Goal: Information Seeking & Learning: Learn about a topic

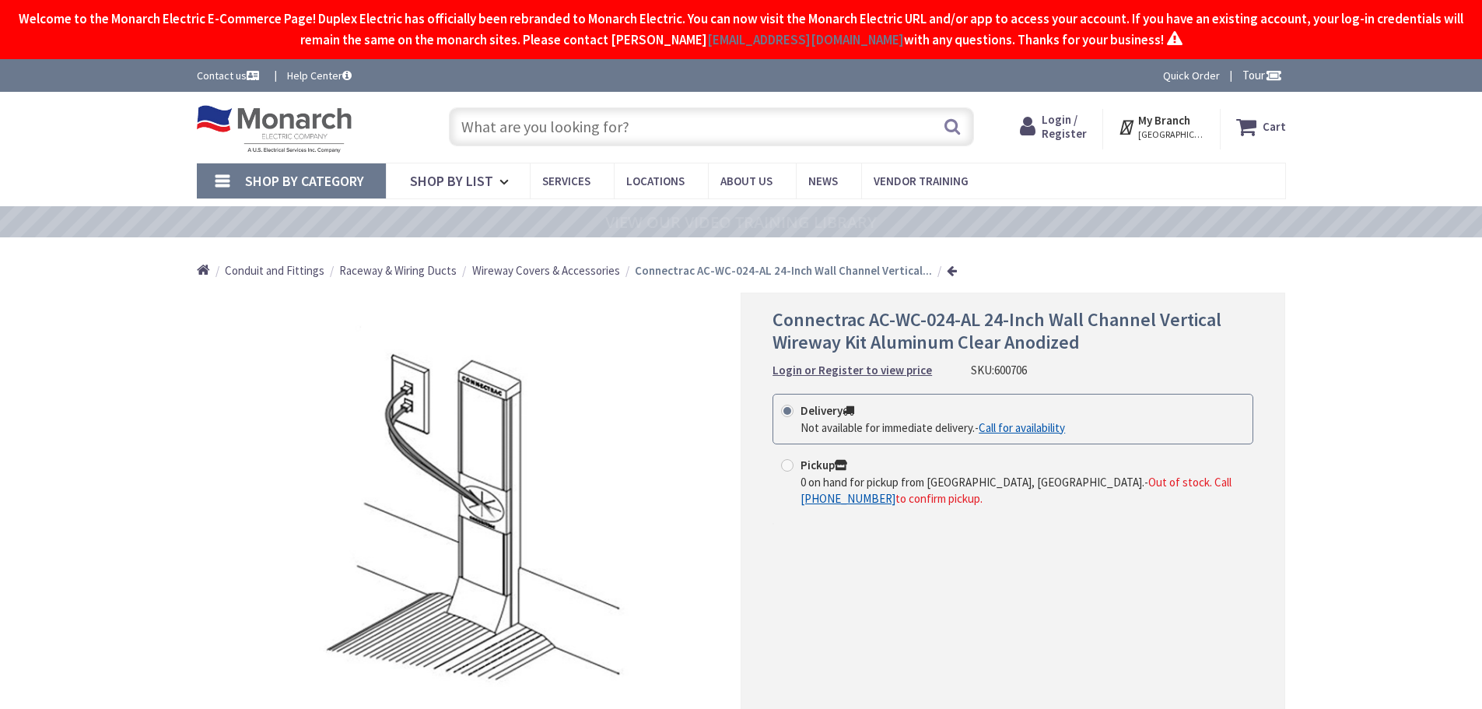
type input "[GEOGRAPHIC_DATA], [GEOGRAPHIC_DATA]"
drag, startPoint x: 870, startPoint y: 311, endPoint x: 982, endPoint y: 327, distance: 112.3
click at [977, 319] on span "Connectrac AC-WC-024-AL 24-Inch Wall Channel Vertical Wireway Kit Aluminum Clea…" at bounding box center [996, 330] width 449 height 47
copy span "AC-WC-024-AL"
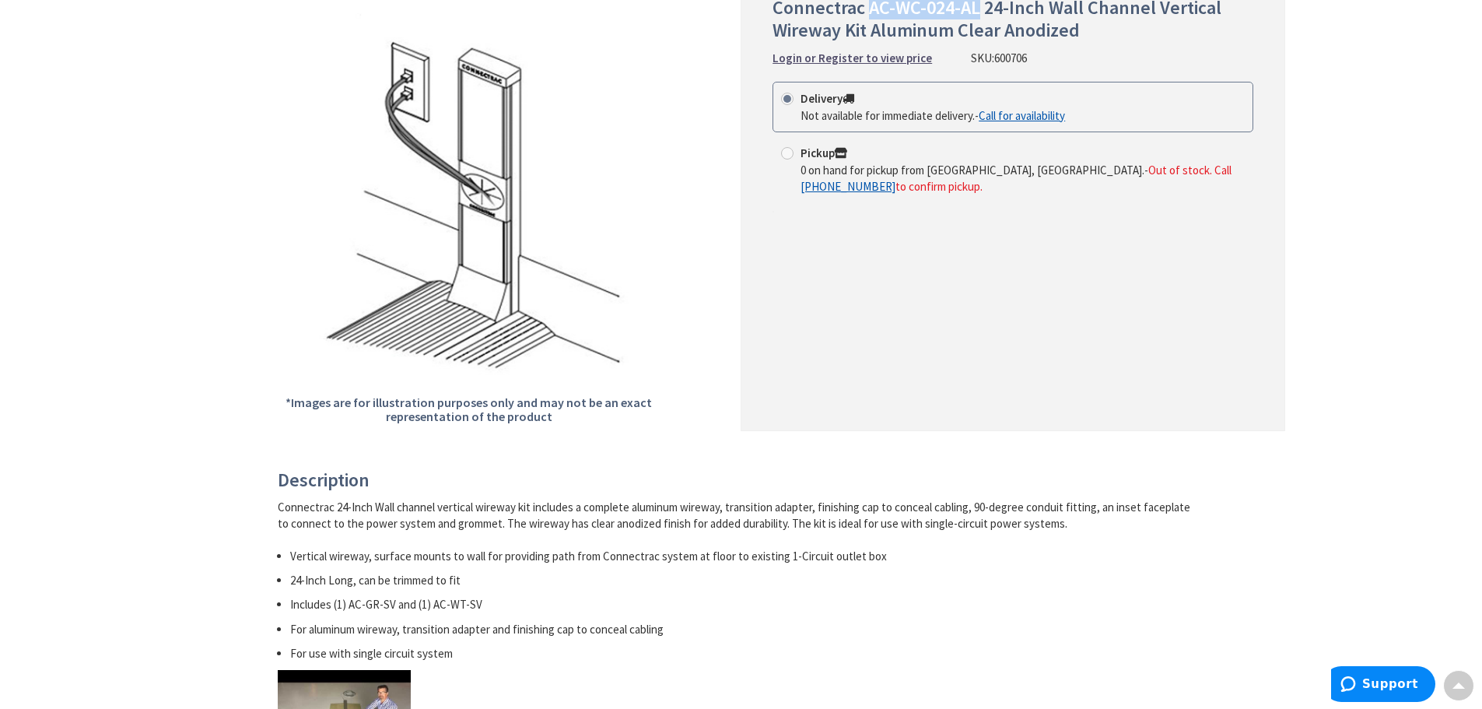
scroll to position [156, 0]
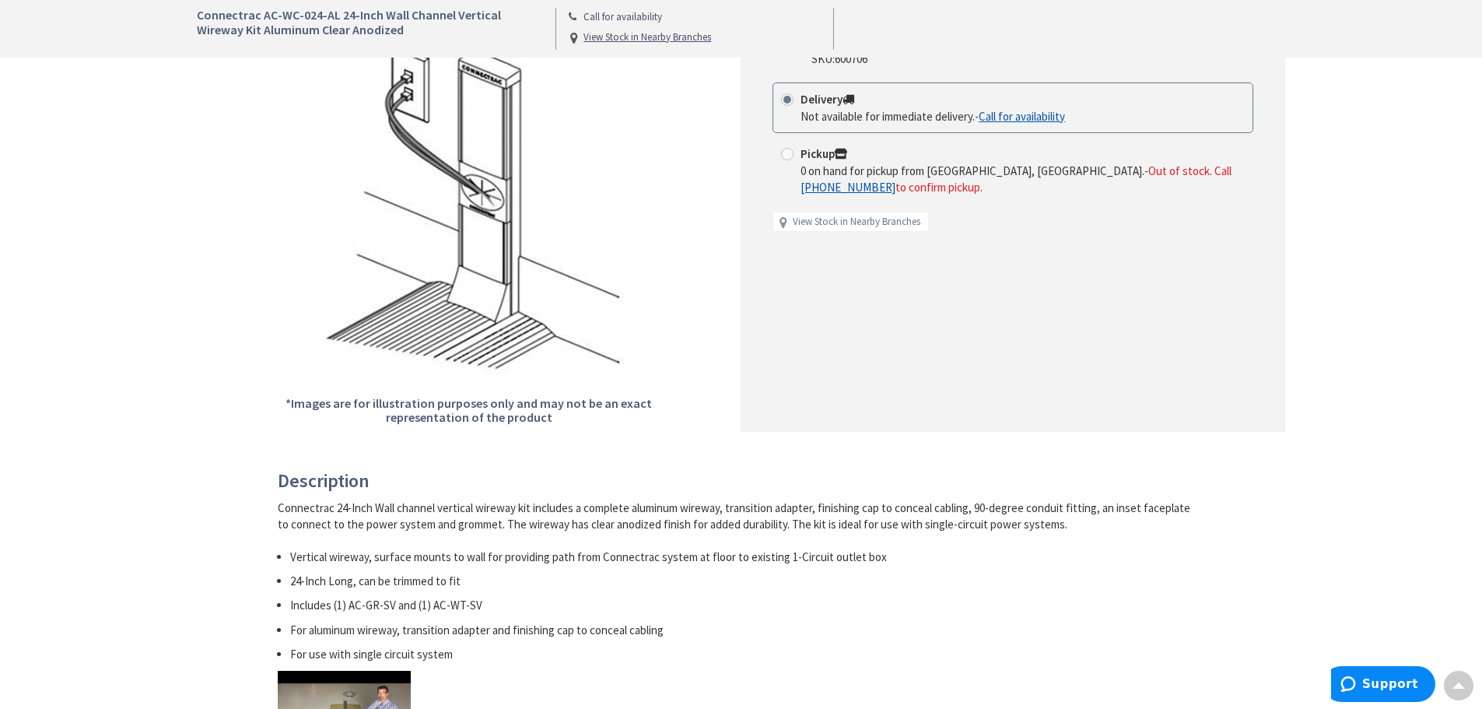
scroll to position [467, 0]
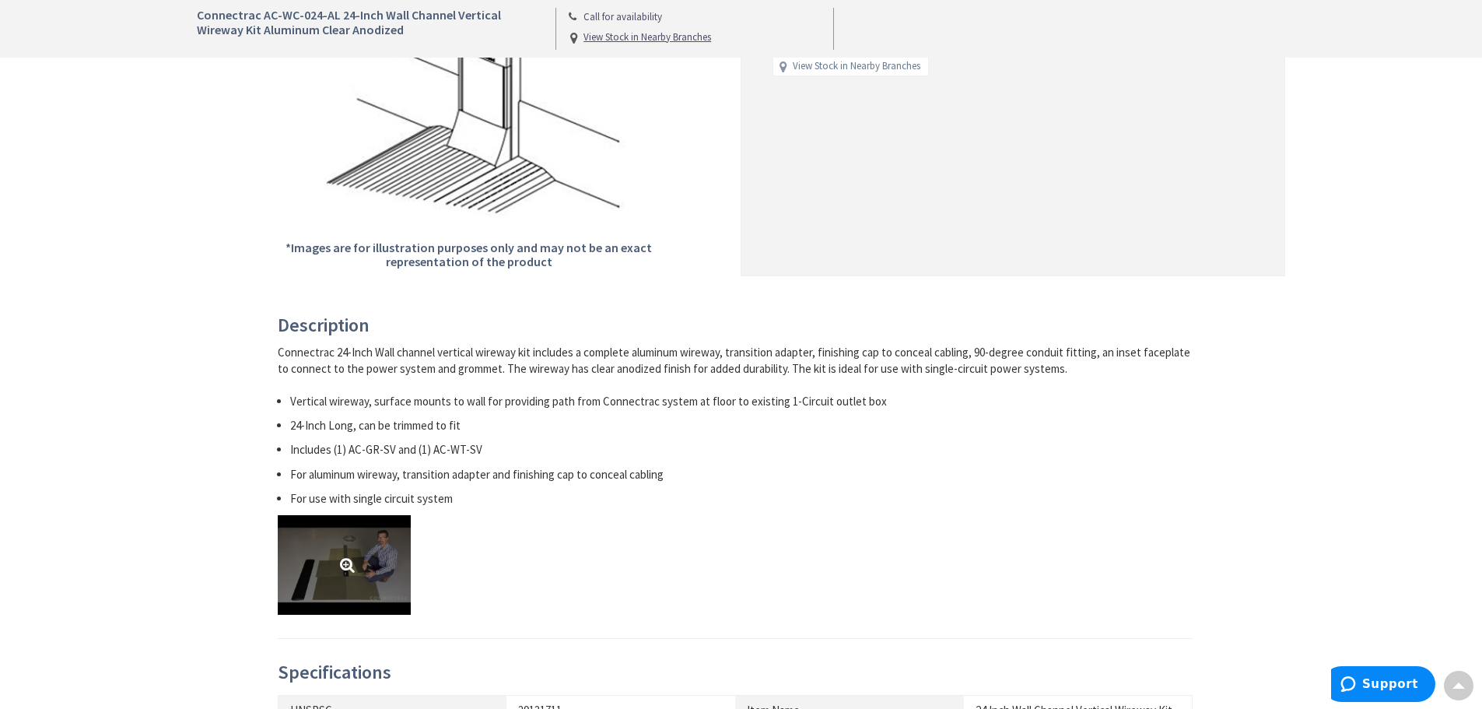
click at [348, 548] on link at bounding box center [344, 565] width 133 height 100
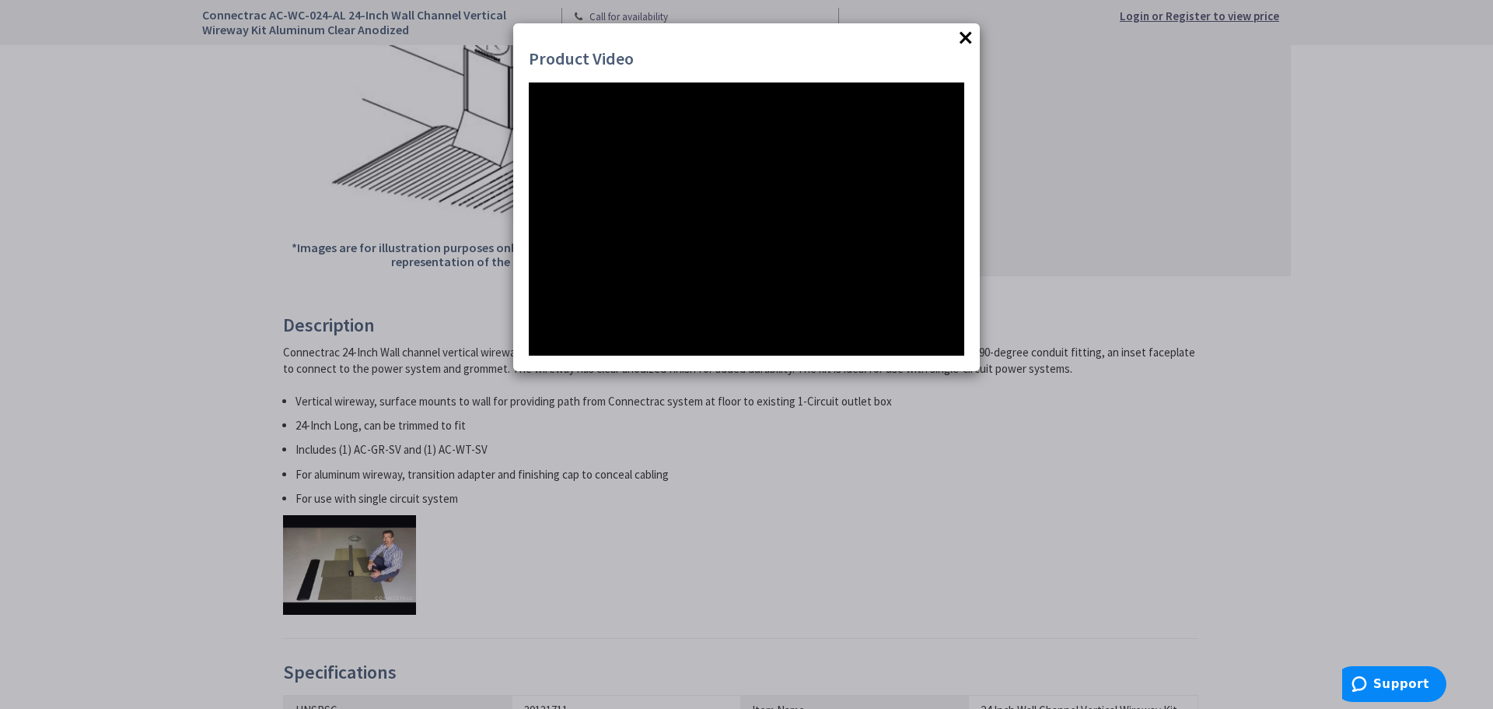
click at [961, 30] on button "×" at bounding box center [965, 37] width 23 height 23
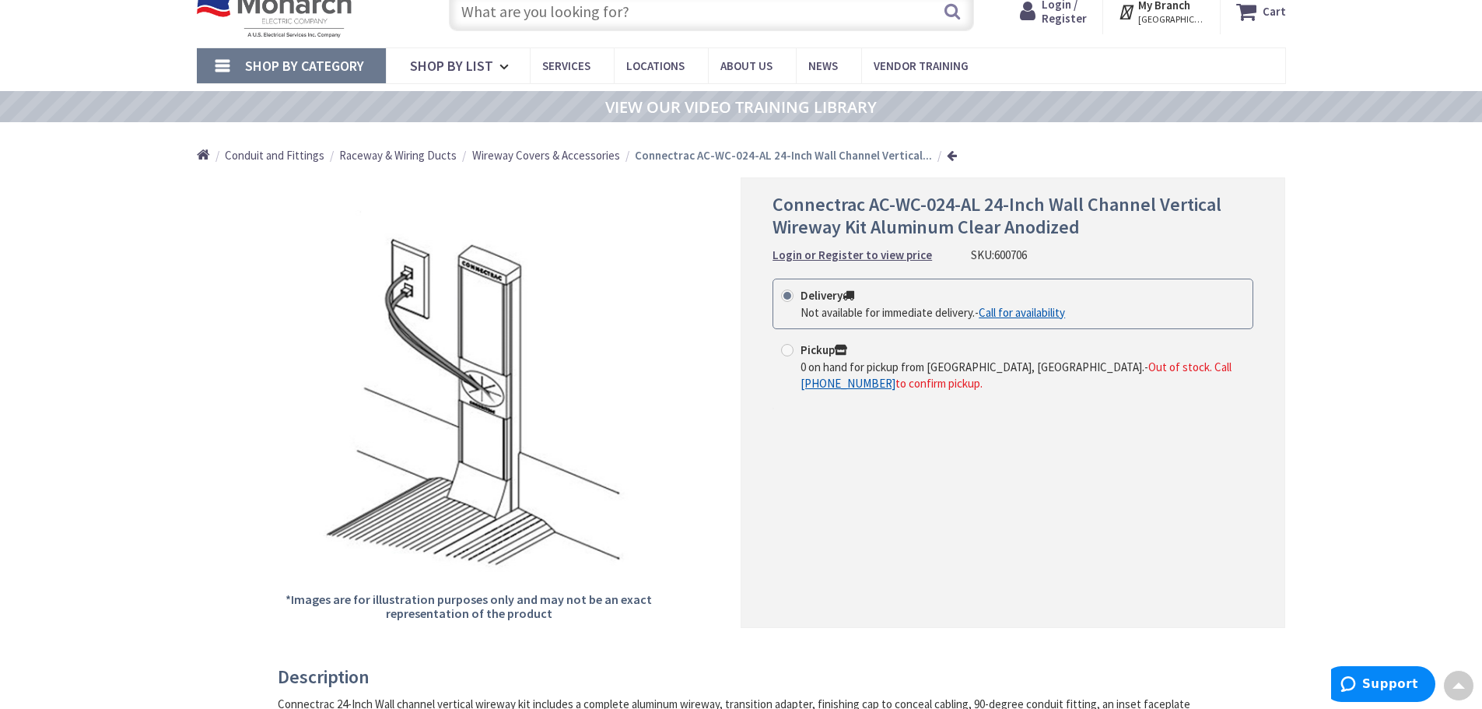
scroll to position [0, 0]
